Goal: Transaction & Acquisition: Purchase product/service

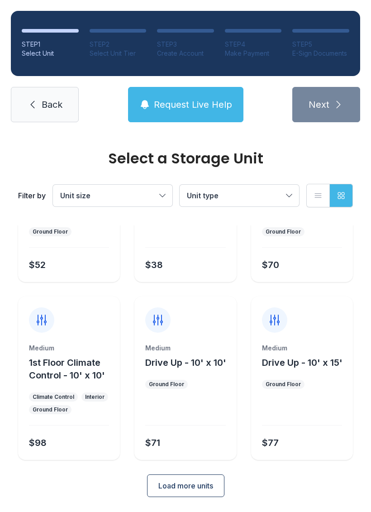
scroll to position [108, 0]
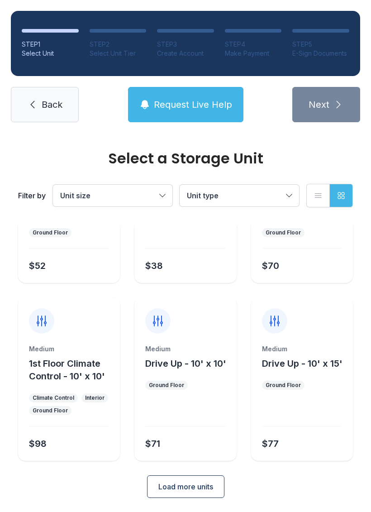
click at [176, 368] on span "Drive Up - 10' x 10'" at bounding box center [185, 363] width 81 height 11
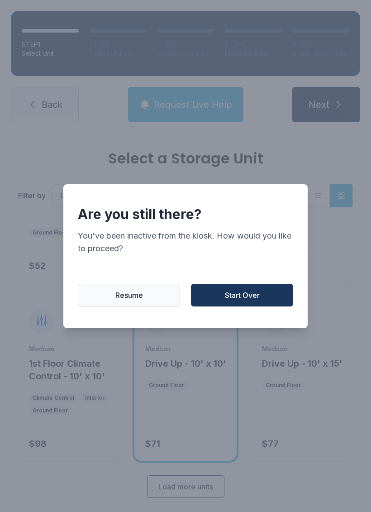
click at [133, 295] on span "Resume" at bounding box center [129, 295] width 28 height 11
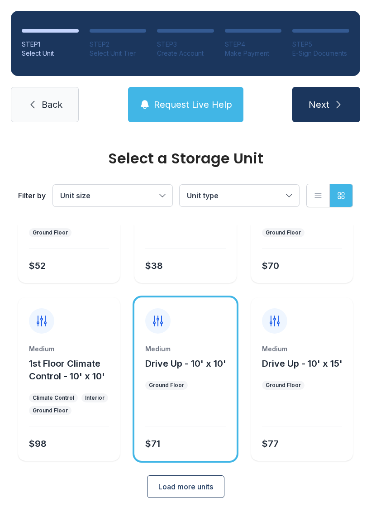
click at [335, 101] on icon "submit" at bounding box center [338, 104] width 11 height 11
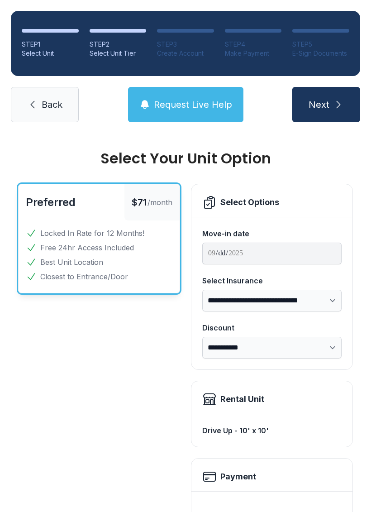
click at [318, 47] on div "STEP 5" at bounding box center [320, 44] width 57 height 9
click at [318, 36] on li "STEP 5 E-Sign Documents" at bounding box center [320, 43] width 57 height 29
click at [330, 24] on ol "STEP 1 Select Unit STEP 2 Select Unit Tier STEP 3 Create Account STEP 4 Make Pa…" at bounding box center [185, 43] width 349 height 65
click at [326, 111] on button "Next" at bounding box center [326, 104] width 68 height 35
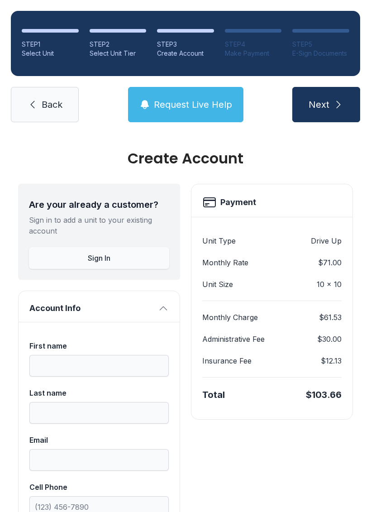
click at [340, 110] on icon "submit" at bounding box center [338, 104] width 11 height 11
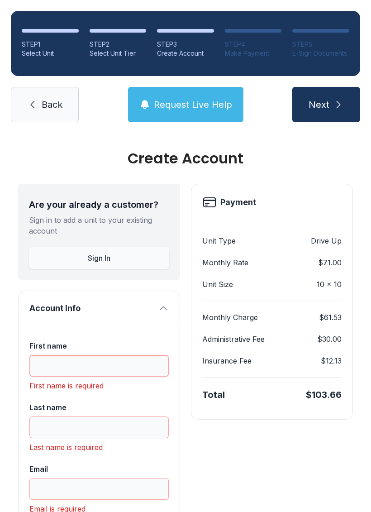
scroll to position [22, 0]
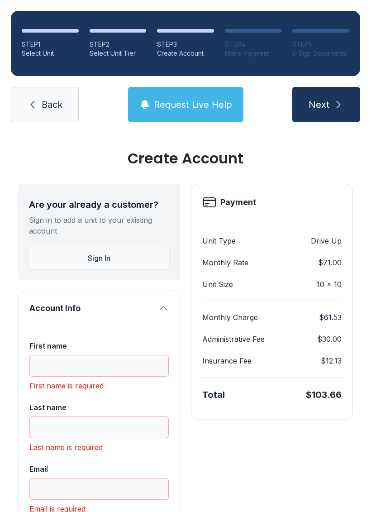
click at [315, 11] on ol "STEP 1 Select Unit STEP 2 Select Unit Tier STEP 3 Create Account STEP 4 Make Pa…" at bounding box center [185, 43] width 349 height 65
click at [327, 11] on ol "STEP 1 Select Unit STEP 2 Select Unit Tier STEP 3 Create Account STEP 4 Make Pa…" at bounding box center [185, 43] width 349 height 65
click at [325, 11] on ol "STEP 1 Select Unit STEP 2 Select Unit Tier STEP 3 Create Account STEP 4 Make Pa…" at bounding box center [185, 43] width 349 height 65
click at [324, 11] on ol "STEP 1 Select Unit STEP 2 Select Unit Tier STEP 3 Create Account STEP 4 Make Pa…" at bounding box center [185, 43] width 349 height 65
click at [331, 87] on button "Next" at bounding box center [326, 104] width 68 height 35
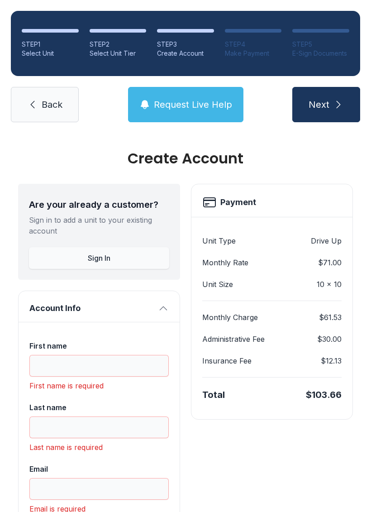
click at [326, 98] on span "Next" at bounding box center [319, 104] width 21 height 13
click at [325, 98] on span "Next" at bounding box center [319, 104] width 21 height 13
click at [330, 95] on button "Next" at bounding box center [326, 104] width 68 height 35
click at [324, 98] on span "Next" at bounding box center [319, 104] width 21 height 13
click at [335, 90] on button "Next" at bounding box center [326, 104] width 68 height 35
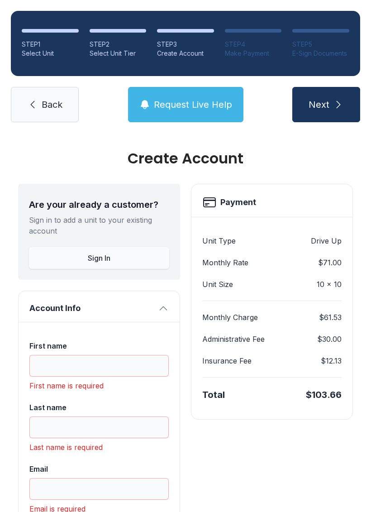
click at [332, 87] on button "Next" at bounding box center [326, 104] width 68 height 35
click at [328, 87] on button "Next" at bounding box center [326, 104] width 68 height 35
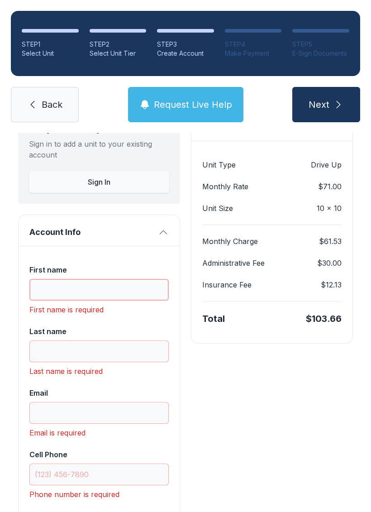
scroll to position [76, 0]
